Goal: Check status: Check status

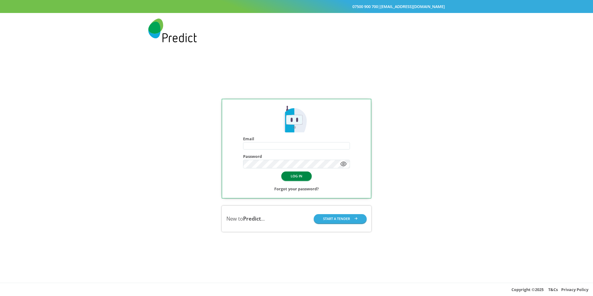
type input "**********"
click at [295, 179] on button "LOG IN" at bounding box center [296, 175] width 30 height 9
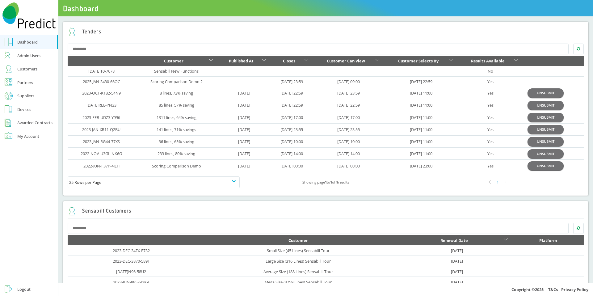
click at [99, 167] on link "2022-JUN-F37P-4JEH" at bounding box center [101, 166] width 36 height 6
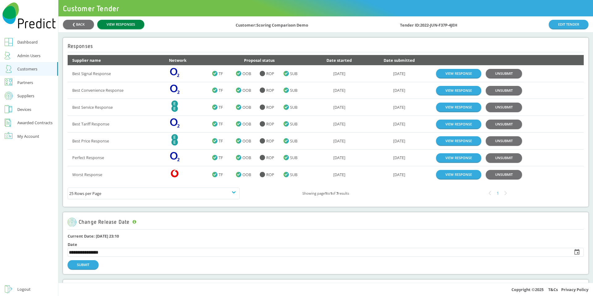
click at [123, 25] on link "VIEW RESPONSES" at bounding box center [120, 24] width 47 height 9
